Goal: Book appointment/travel/reservation

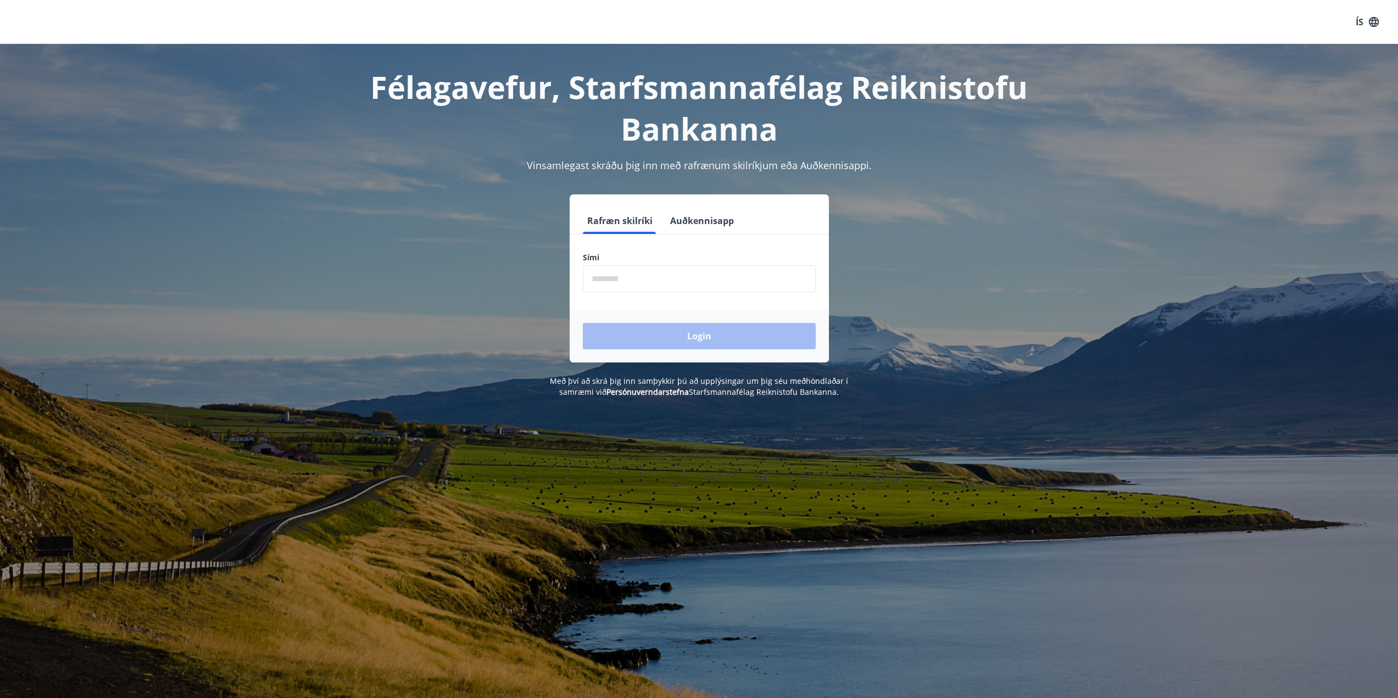
click at [610, 276] on input "phone" at bounding box center [699, 278] width 233 height 27
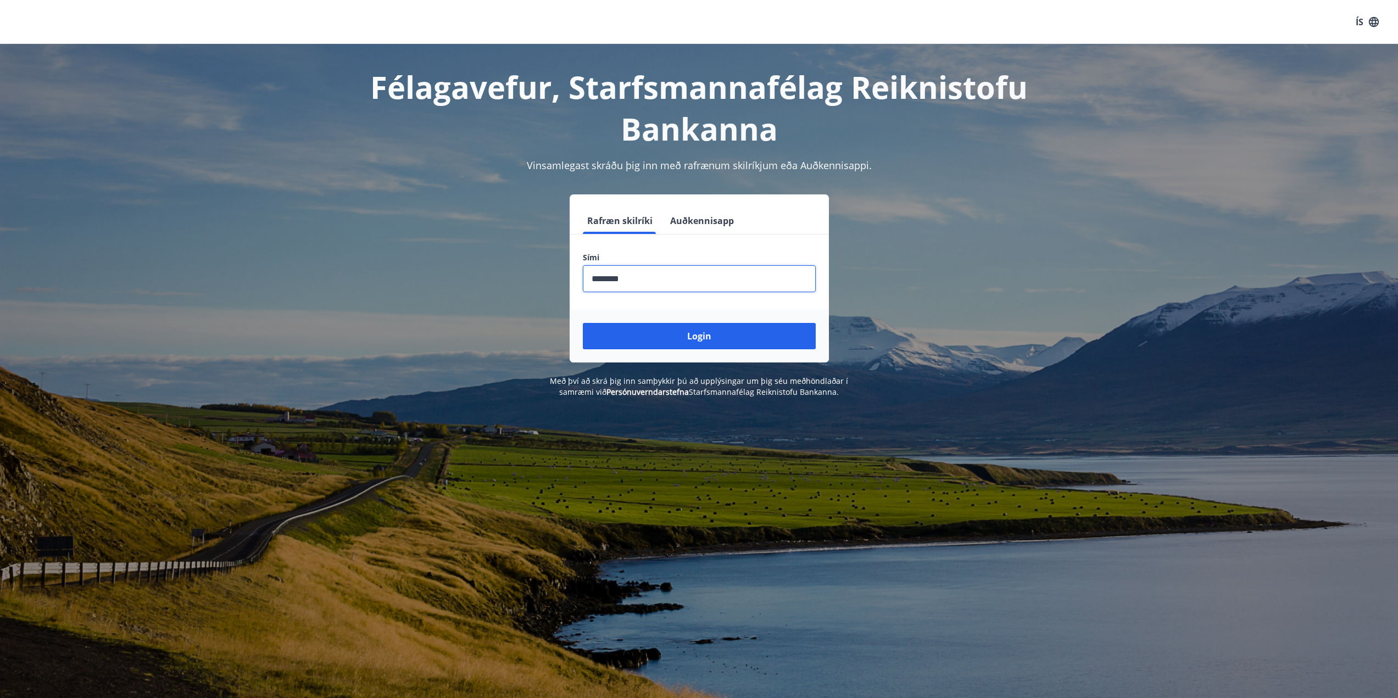
type input "********"
click at [583, 323] on button "Login" at bounding box center [699, 336] width 233 height 26
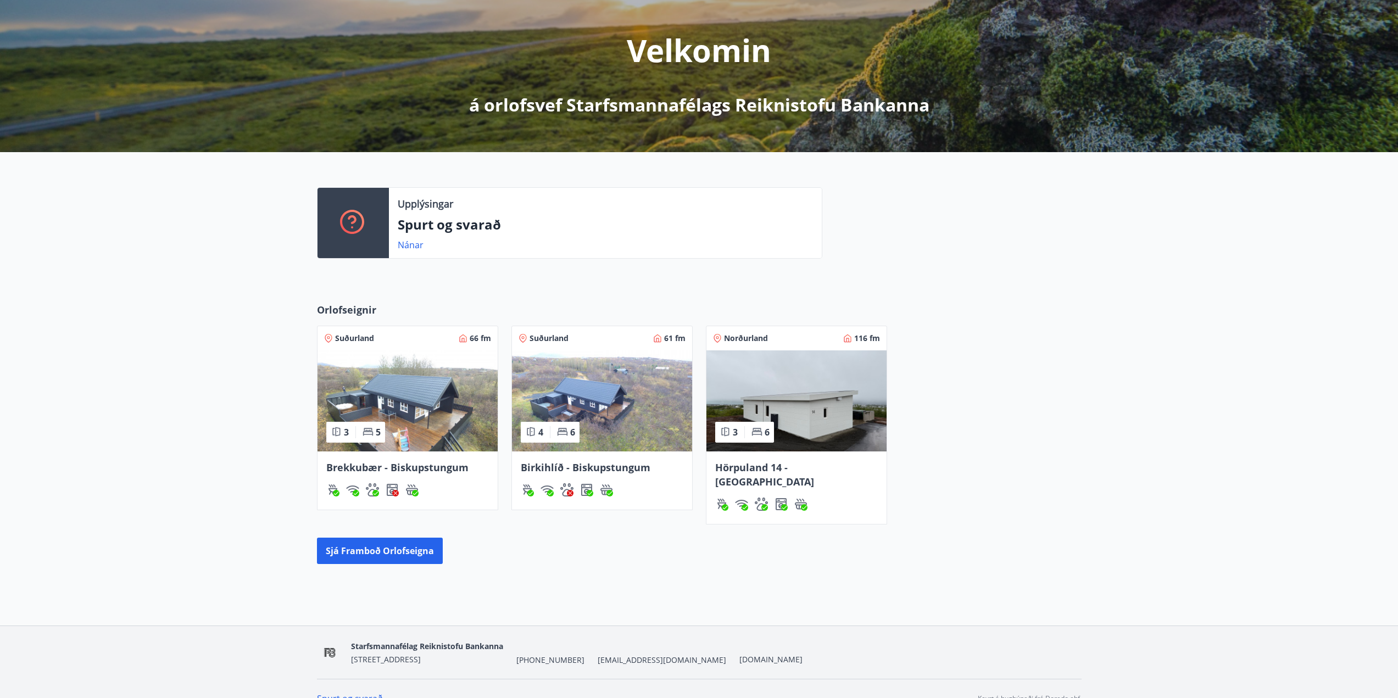
scroll to position [127, 0]
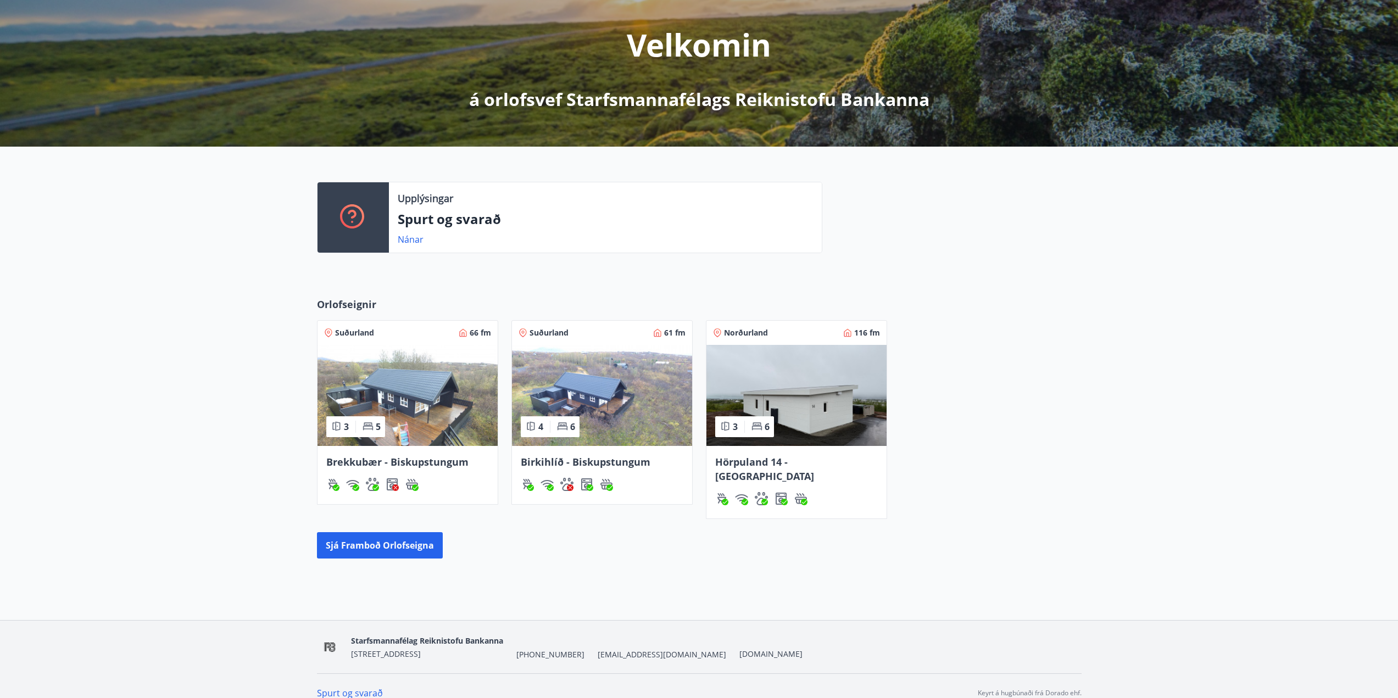
click at [830, 379] on img at bounding box center [796, 395] width 180 height 101
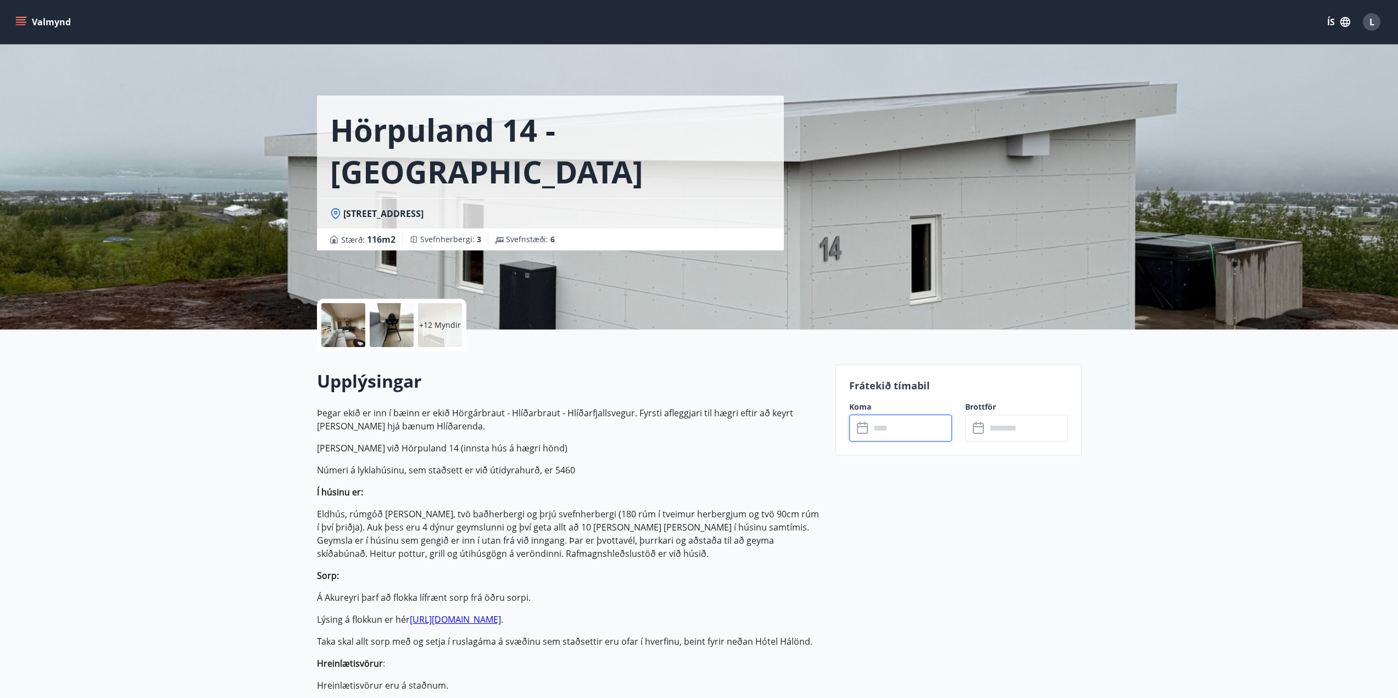
click at [870, 430] on input "text" at bounding box center [911, 428] width 82 height 27
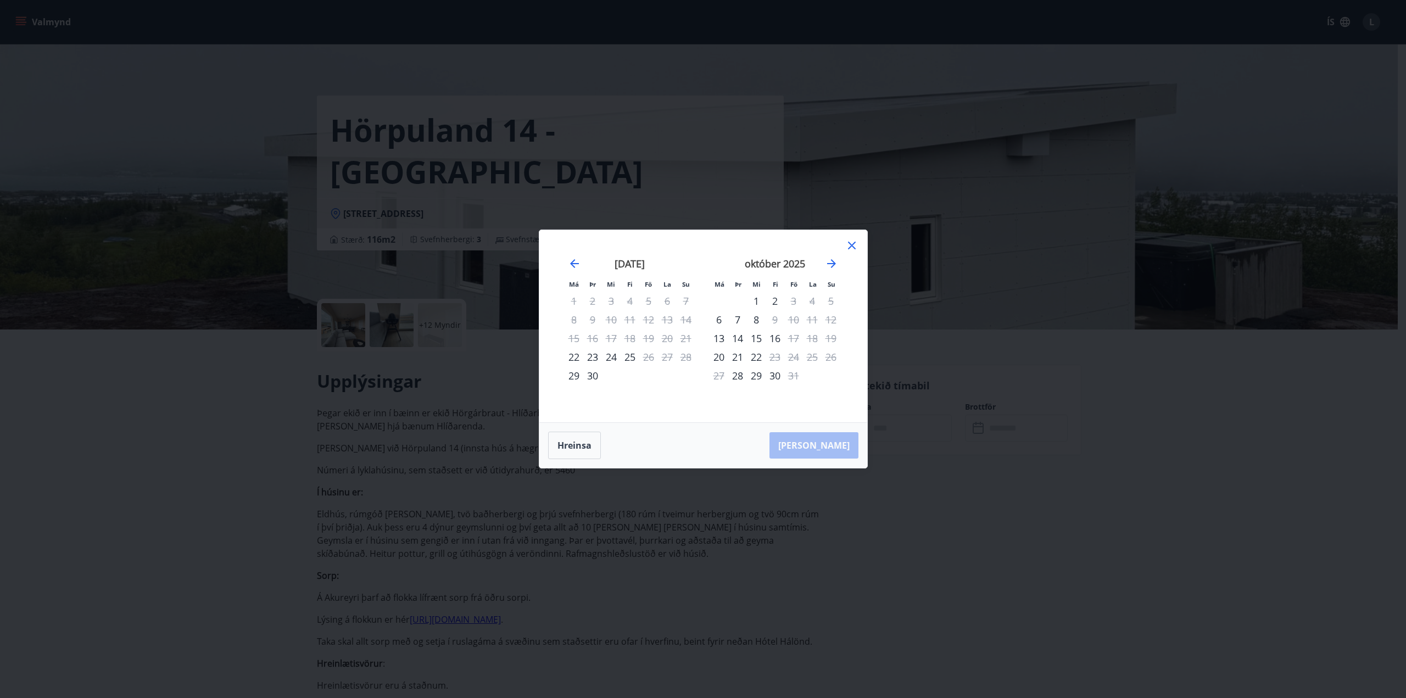
click at [839, 260] on div "október 2025" at bounding box center [775, 267] width 131 height 48
click at [832, 264] on icon "Move forward to switch to the next month." at bounding box center [831, 263] width 9 height 9
click at [854, 244] on icon at bounding box center [852, 246] width 8 height 8
